Goal: Check status: Check status

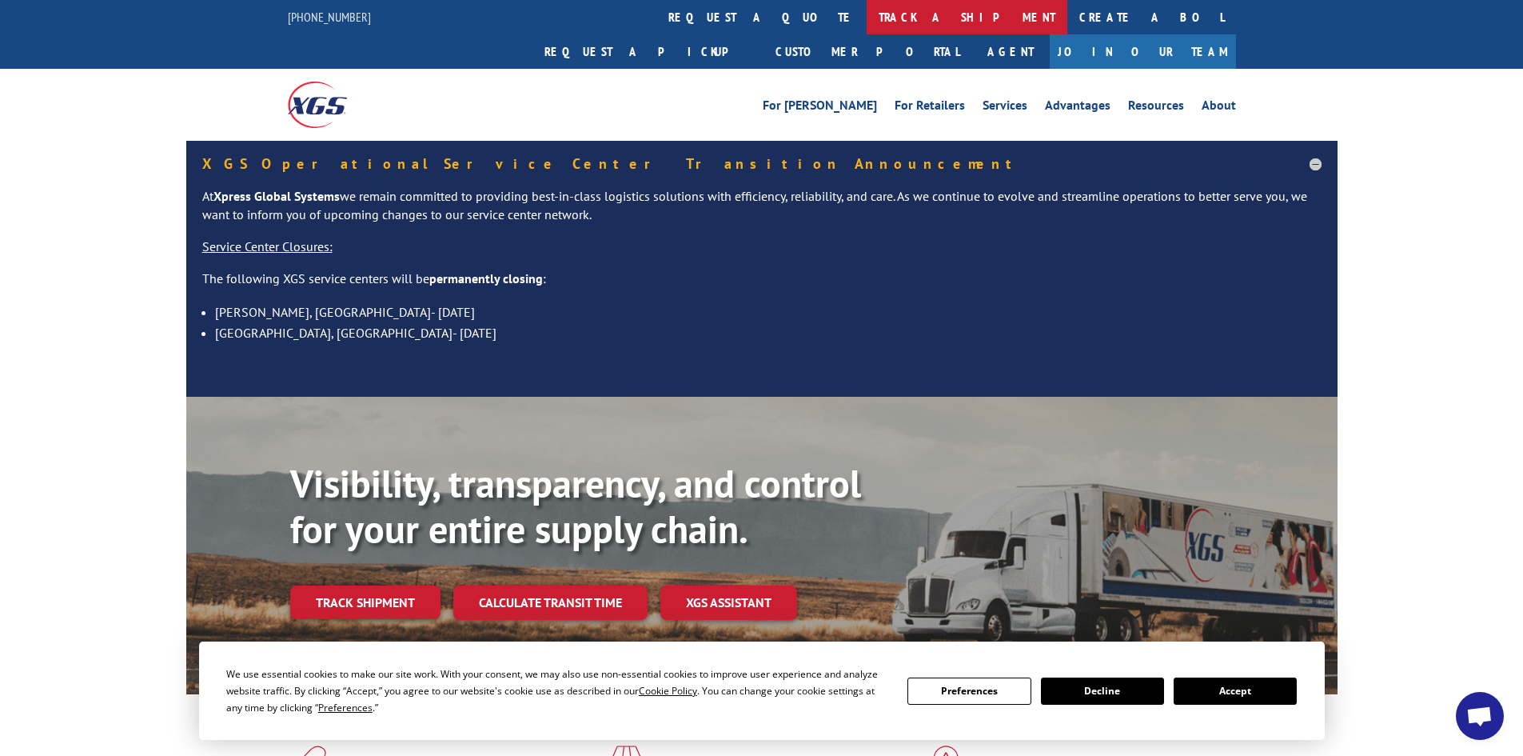
click at [867, 23] on link "track a shipment" at bounding box center [967, 17] width 201 height 34
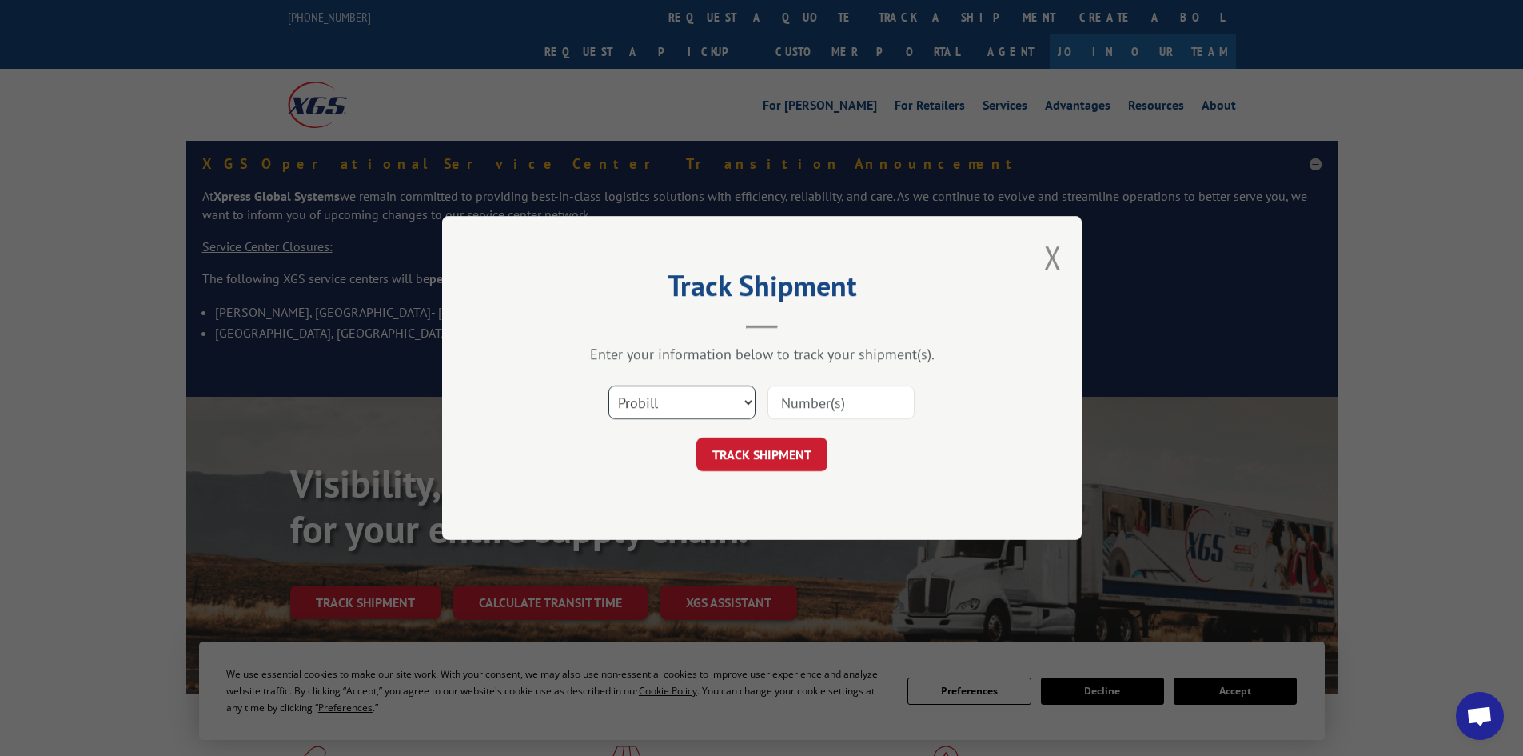
click at [672, 402] on select "Select category... Probill BOL PO" at bounding box center [682, 402] width 147 height 34
select select "bol"
click at [609, 385] on select "Select category... Probill BOL PO" at bounding box center [682, 402] width 147 height 34
click at [826, 396] on input at bounding box center [841, 402] width 147 height 34
paste input "438385"
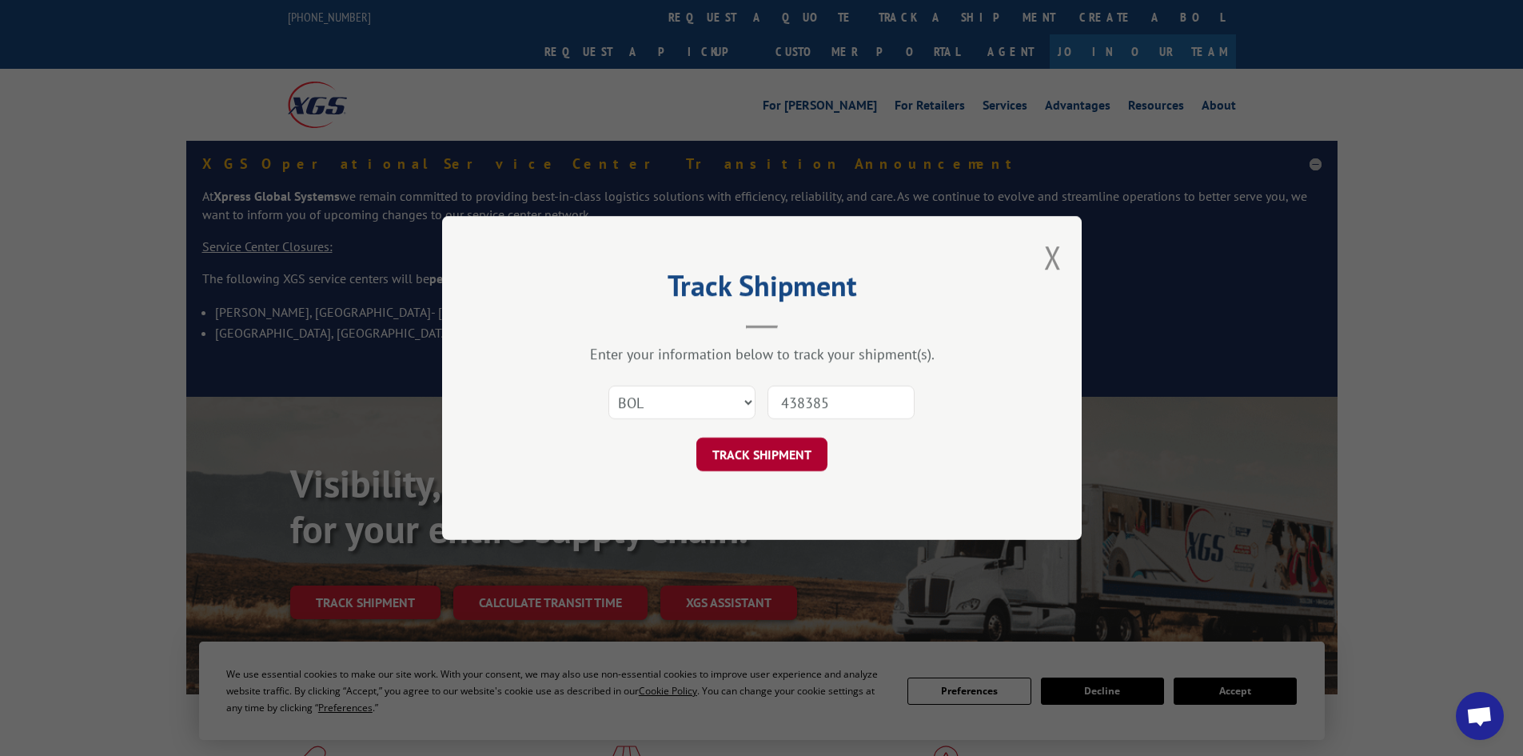
type input "438385"
click at [787, 461] on button "TRACK SHIPMENT" at bounding box center [762, 454] width 131 height 34
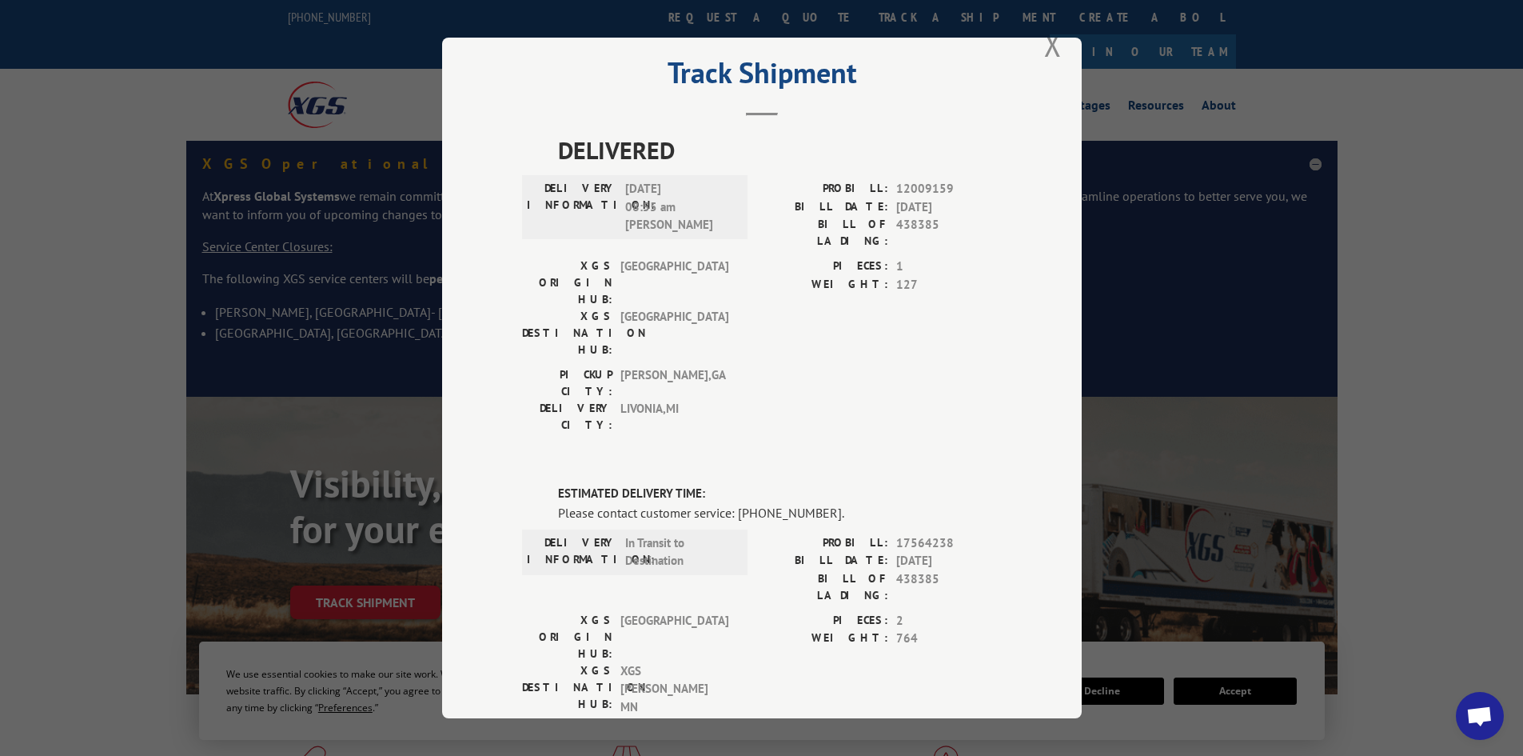
scroll to position [30, 0]
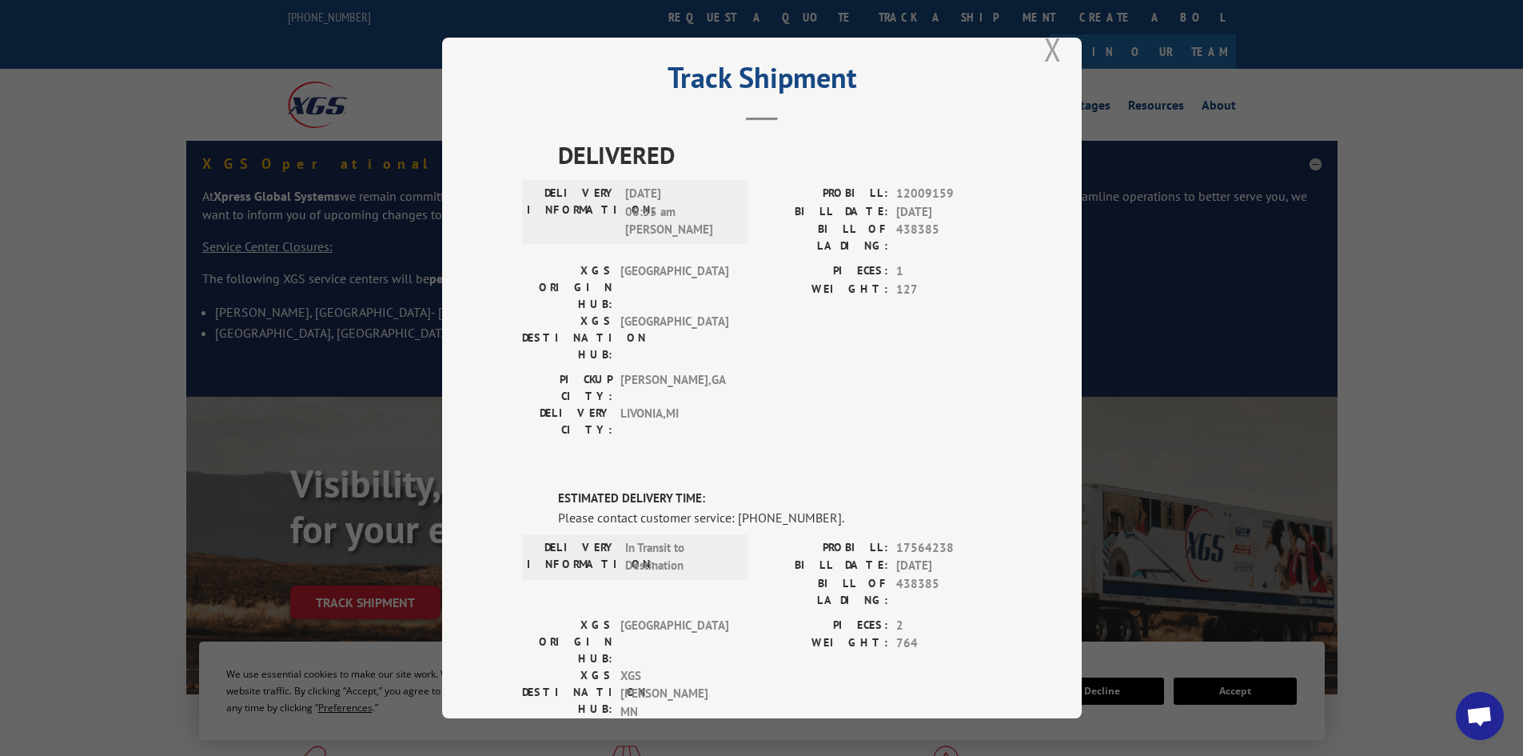
click at [1046, 55] on button "Close modal" at bounding box center [1053, 49] width 18 height 42
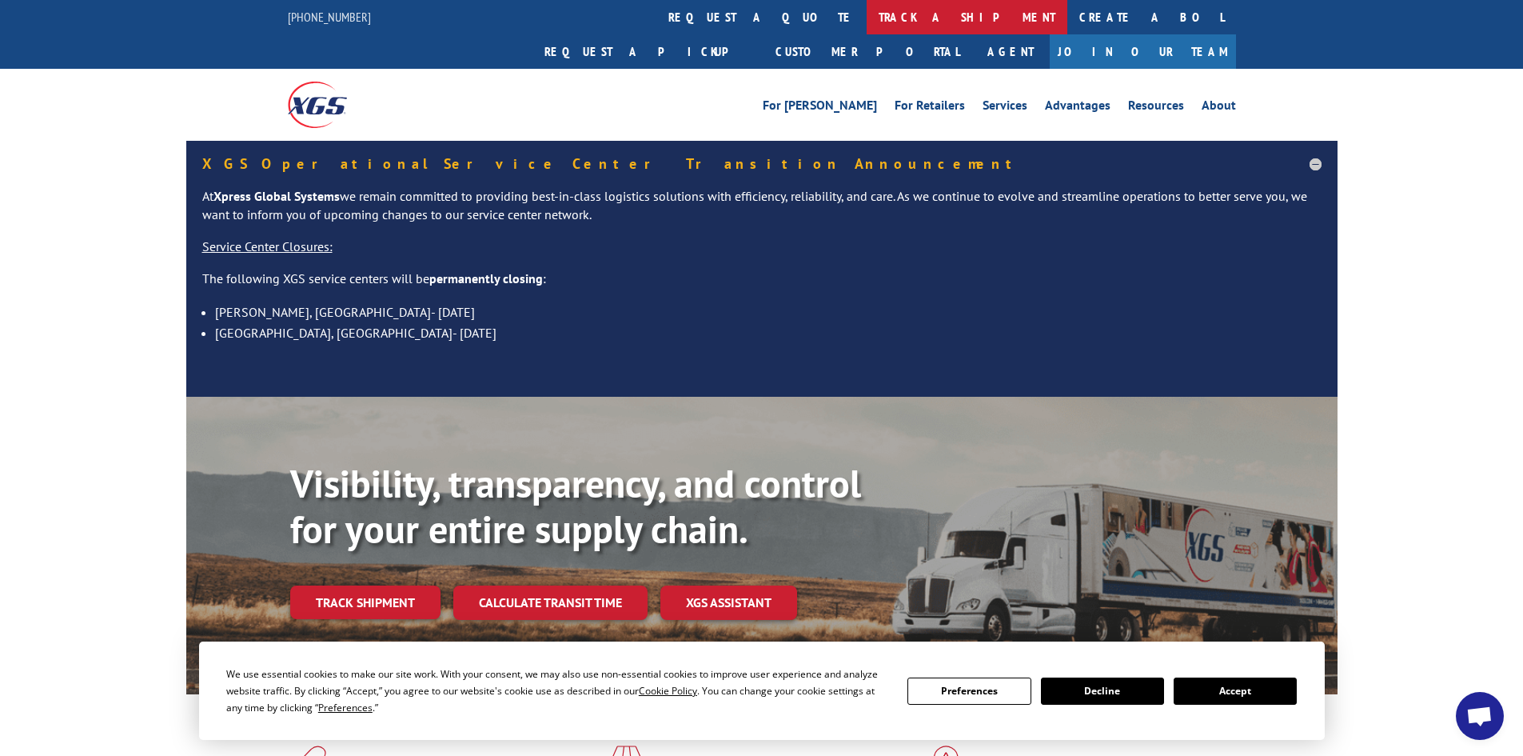
click at [867, 14] on link "track a shipment" at bounding box center [967, 17] width 201 height 34
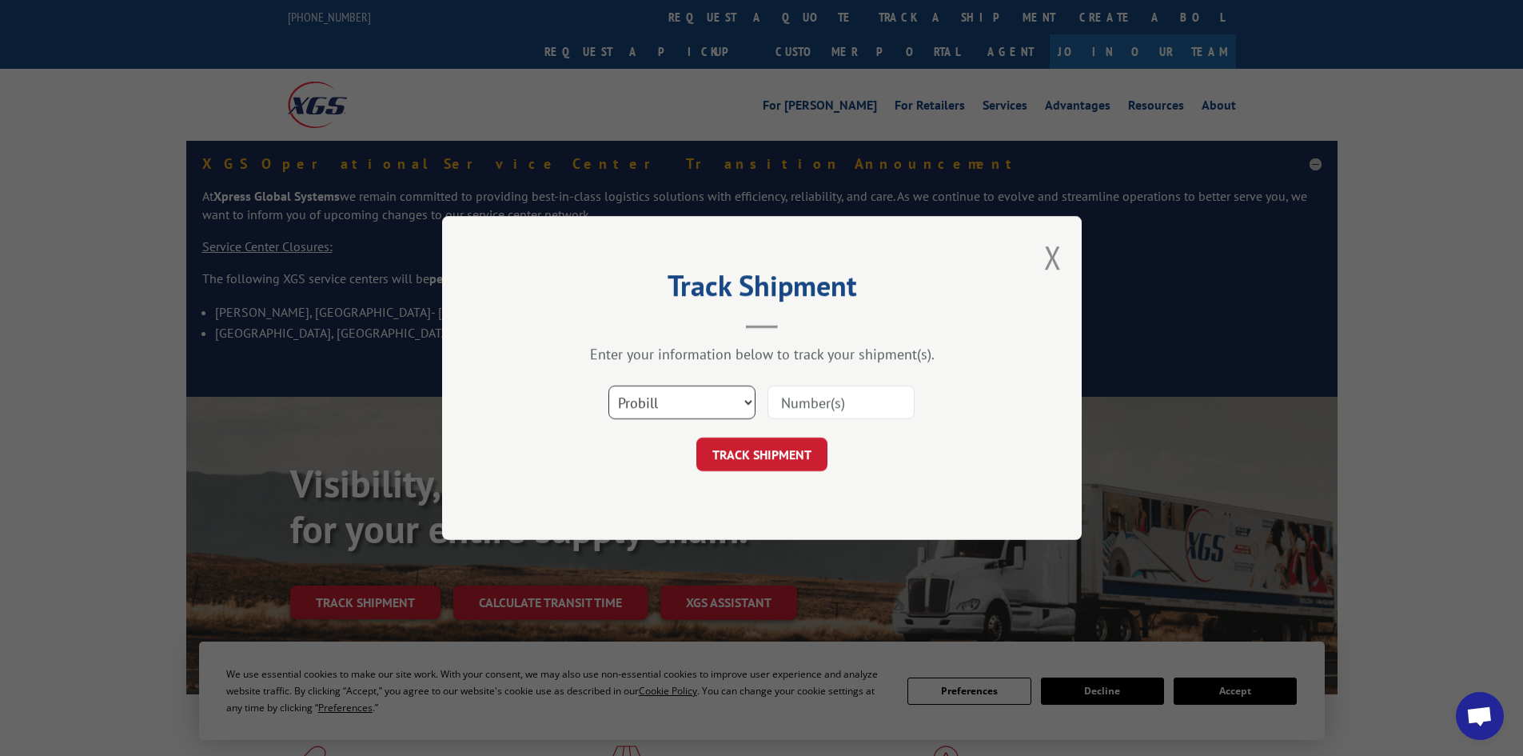
click at [634, 400] on select "Select category... Probill BOL PO" at bounding box center [682, 402] width 147 height 34
select select "bol"
click at [609, 385] on select "Select category... Probill BOL PO" at bounding box center [682, 402] width 147 height 34
click at [823, 397] on input at bounding box center [841, 402] width 147 height 34
paste input "6000333"
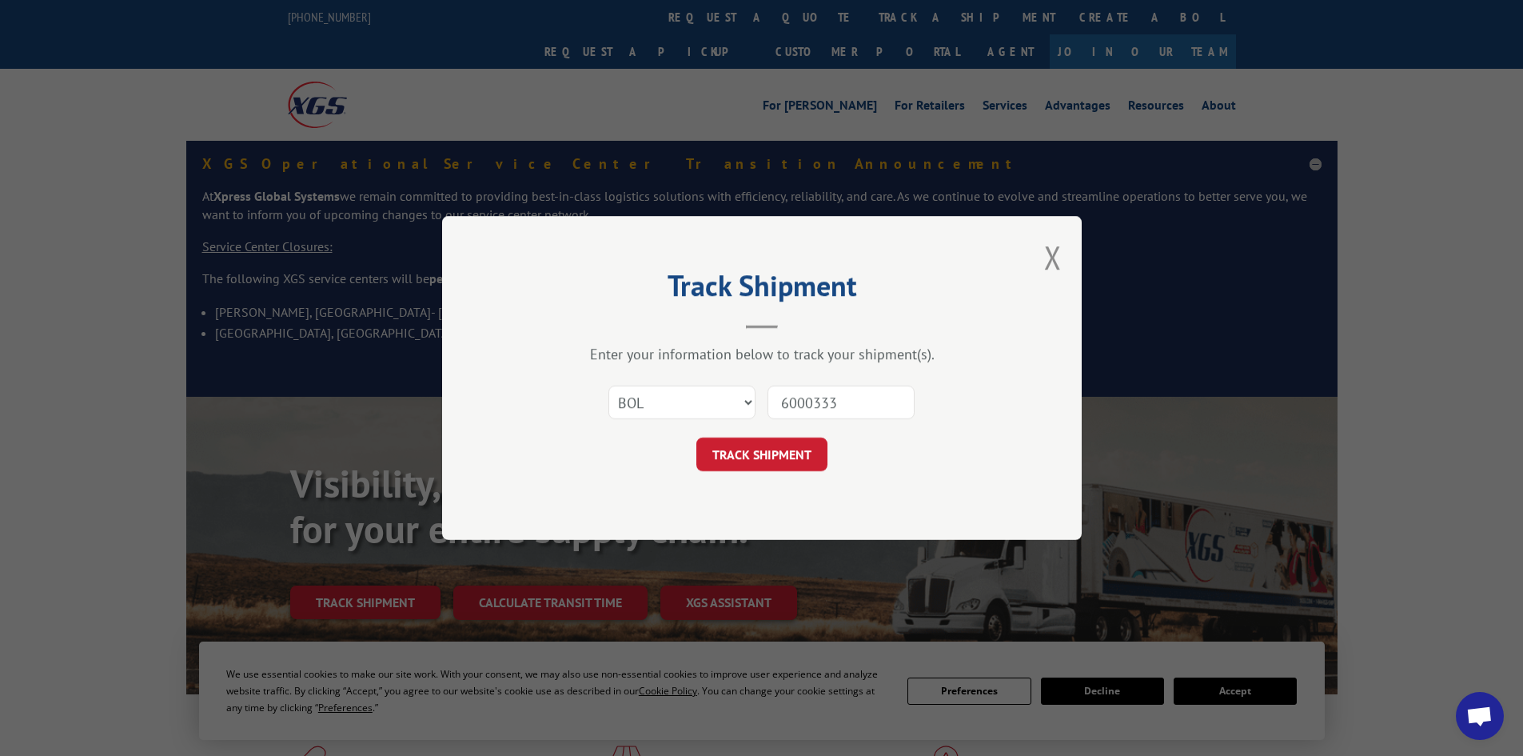
type input "6000333"
click at [697, 437] on button "TRACK SHIPMENT" at bounding box center [762, 454] width 131 height 34
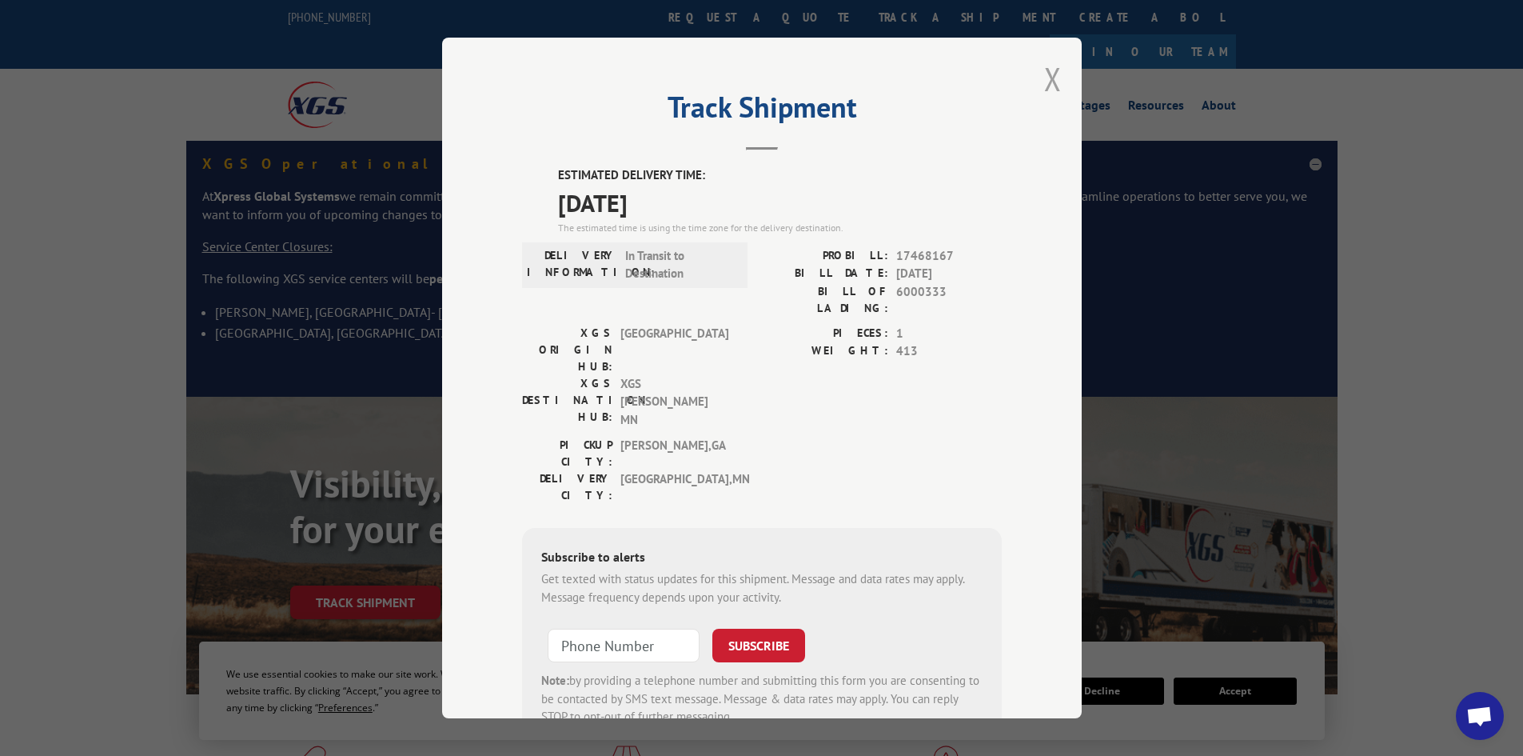
click at [1053, 78] on button "Close modal" at bounding box center [1053, 79] width 18 height 42
